Goal: Find specific page/section: Find specific page/section

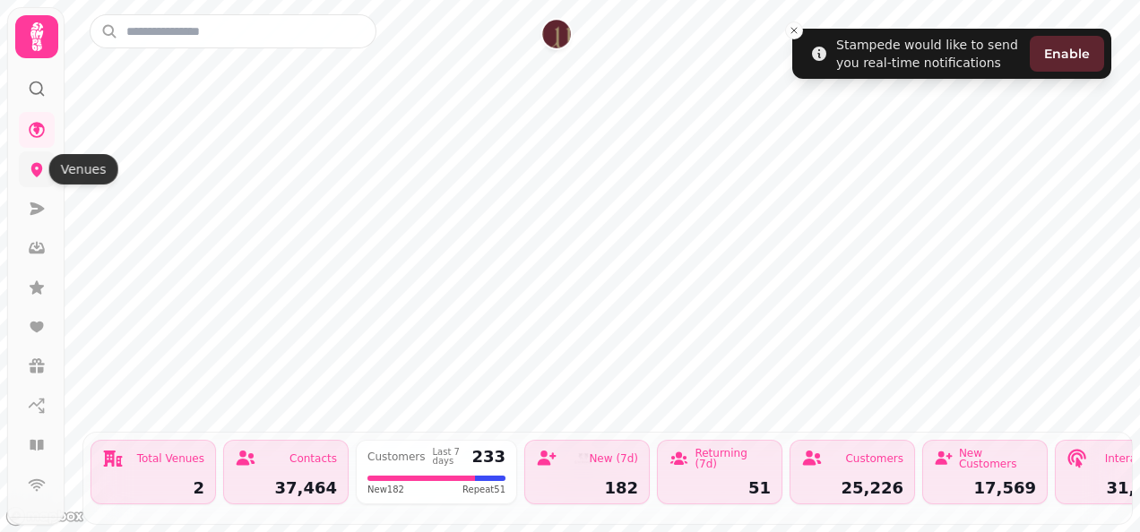
click at [30, 177] on icon at bounding box center [37, 169] width 18 height 18
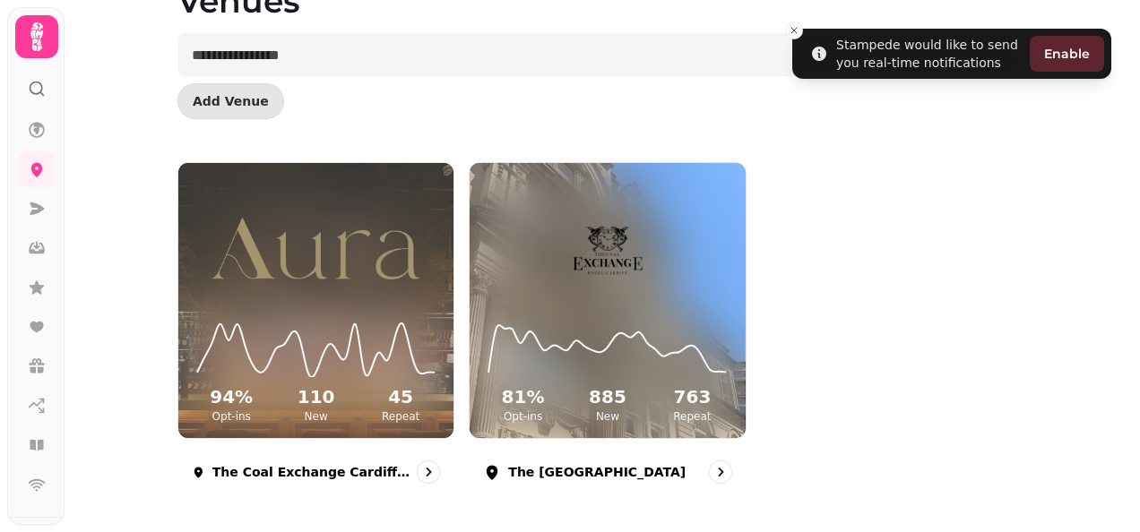
scroll to position [104, 0]
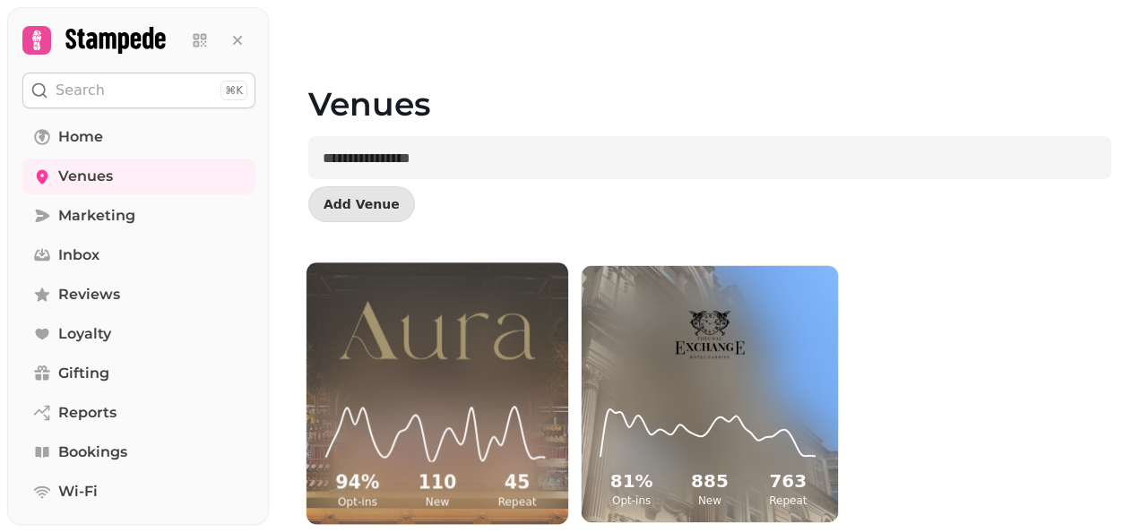
click at [459, 330] on img at bounding box center [438, 330] width 196 height 117
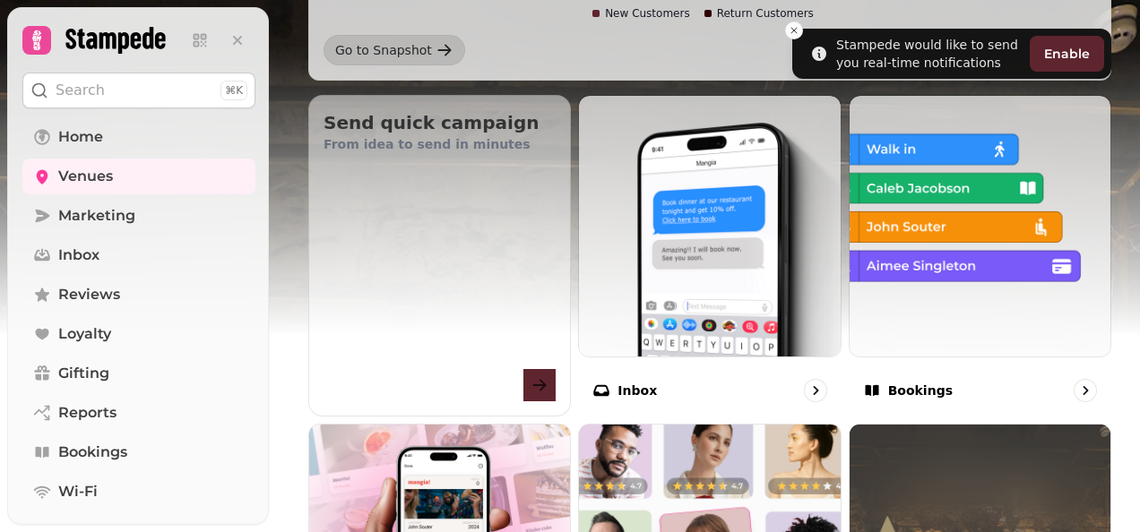
scroll to position [586, 0]
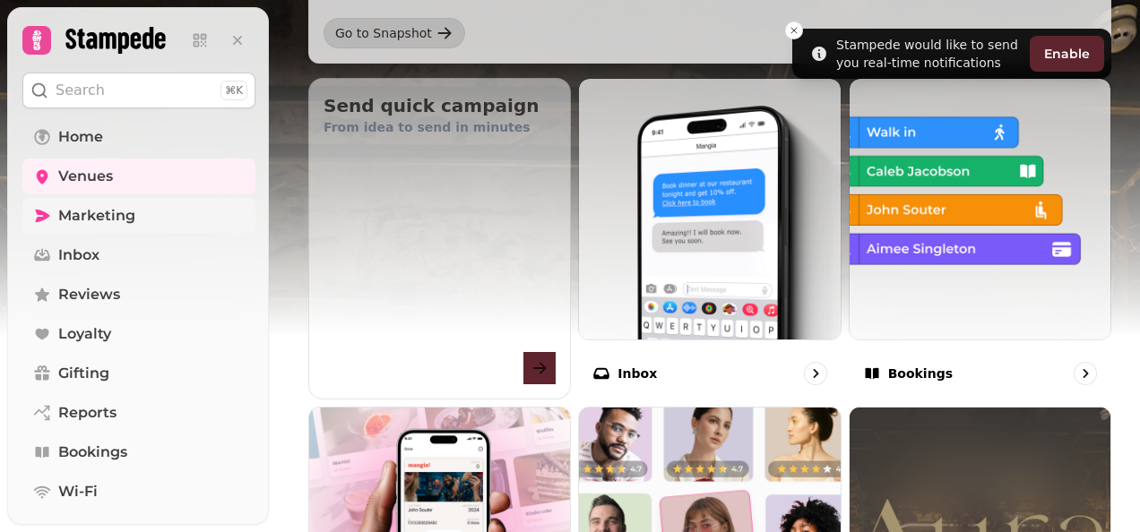
click at [105, 214] on span "Marketing" at bounding box center [96, 216] width 77 height 22
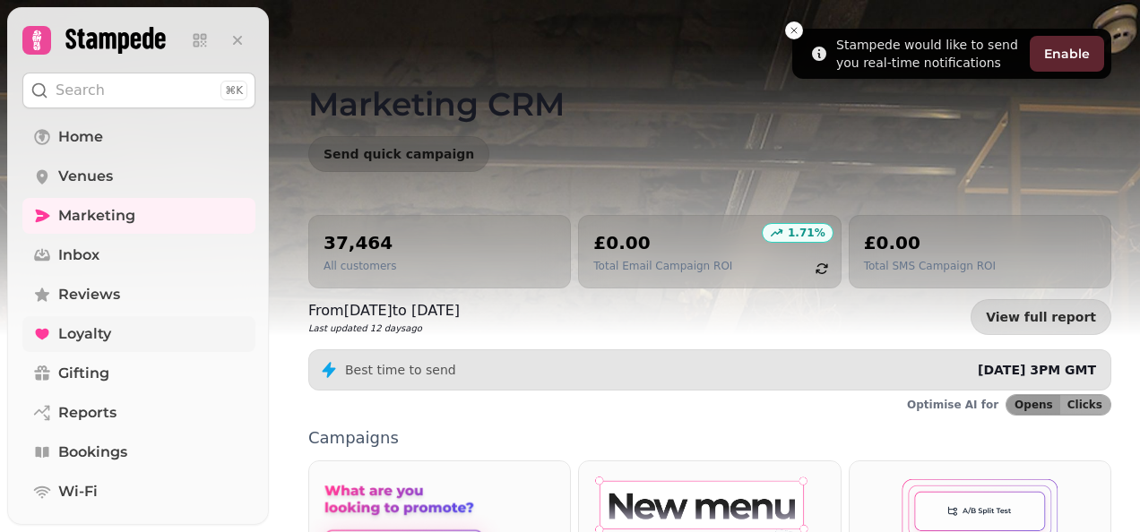
click at [89, 330] on span "Loyalty" at bounding box center [84, 334] width 53 height 22
